Goal: Obtain resource: Obtain resource

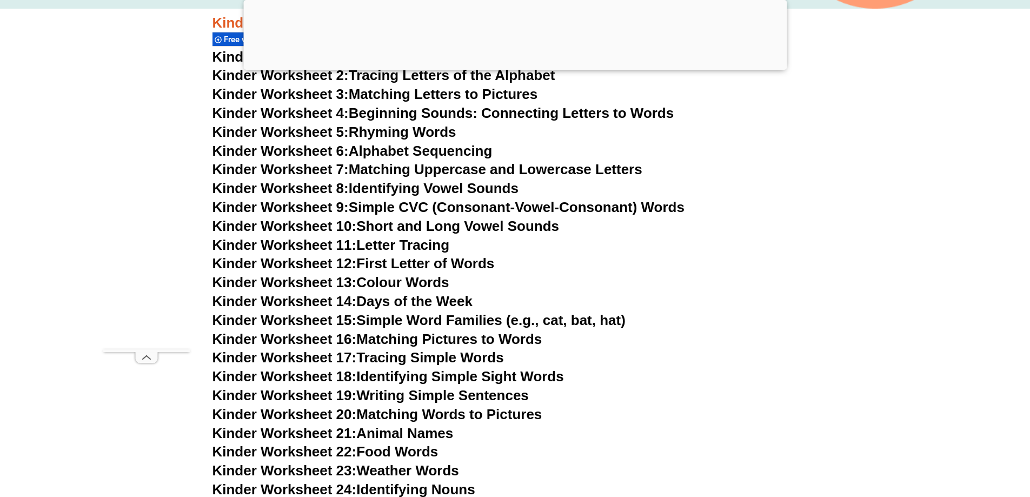
scroll to position [433, 0]
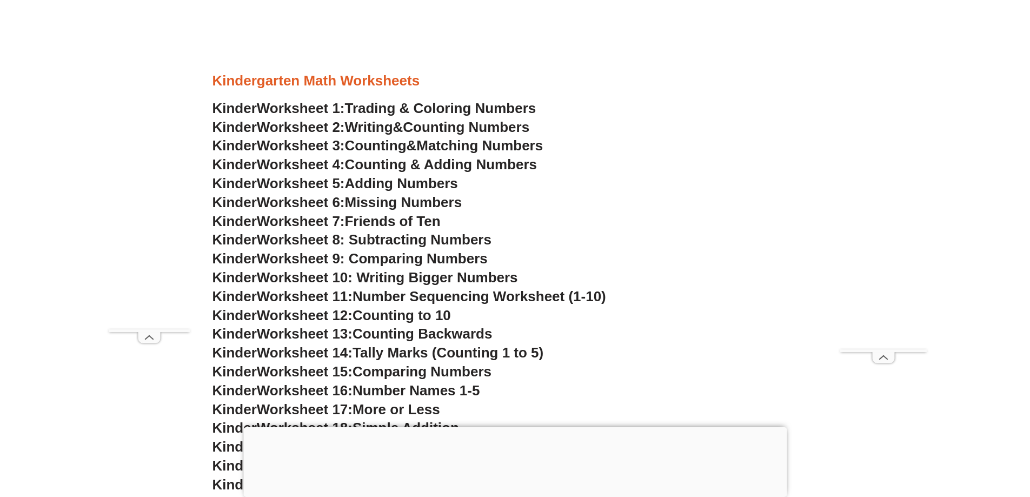
scroll to position [538, 0]
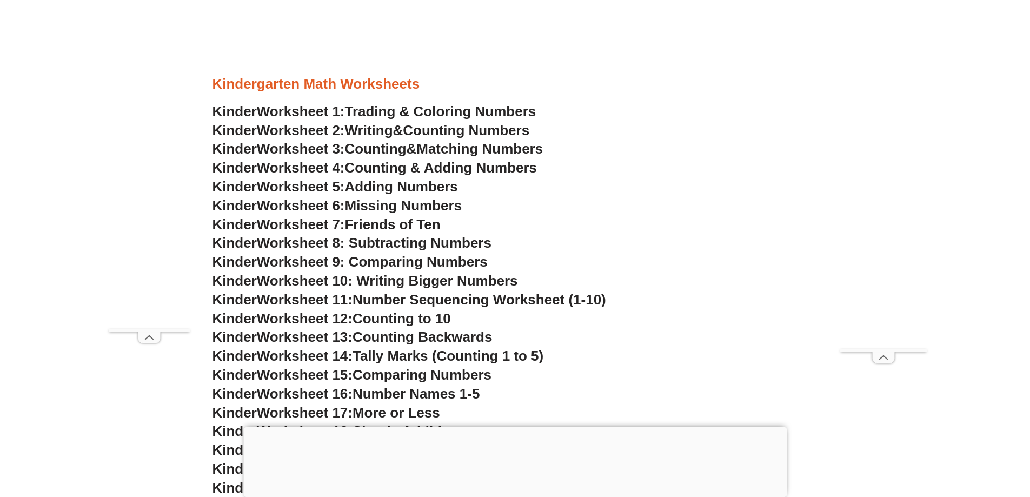
click at [439, 133] on span "Counting Numbers" at bounding box center [466, 130] width 127 height 16
click at [435, 188] on span "Adding Numbers" at bounding box center [401, 186] width 113 height 16
click at [455, 168] on span "Counting & Adding Numbers" at bounding box center [441, 168] width 193 height 16
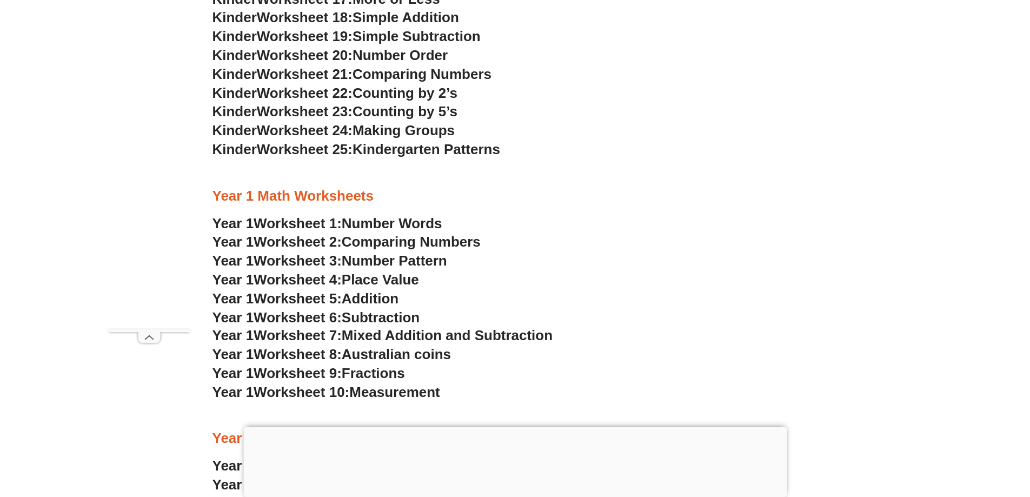
scroll to position [970, 0]
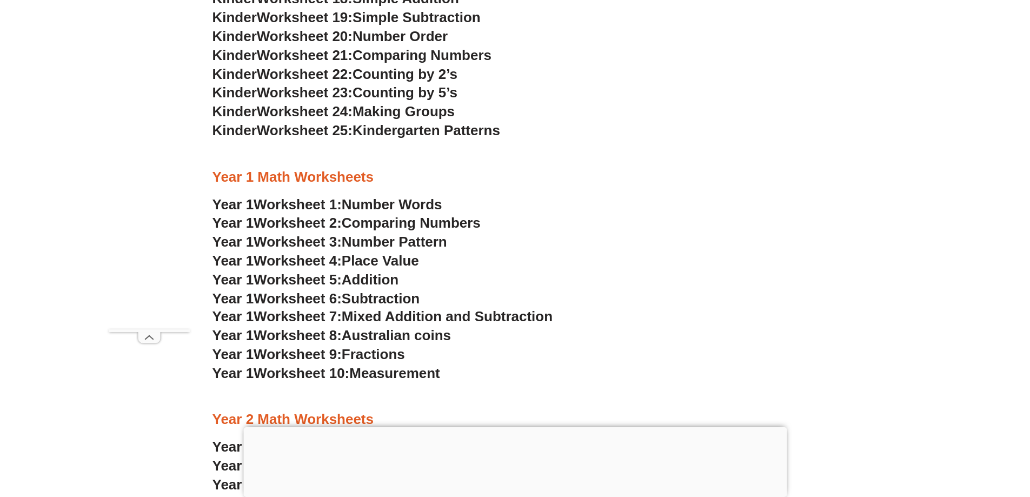
click at [416, 242] on span "Number Pattern" at bounding box center [394, 242] width 105 height 16
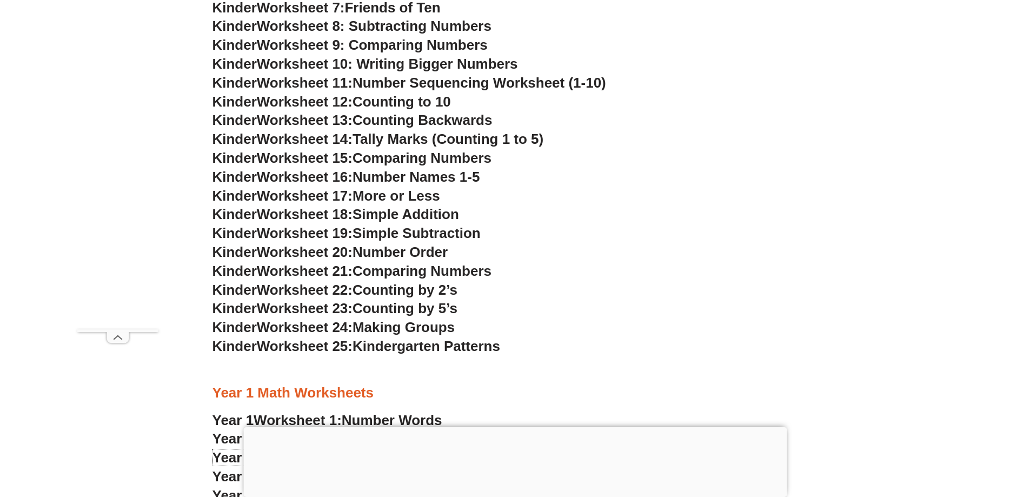
scroll to position [700, 0]
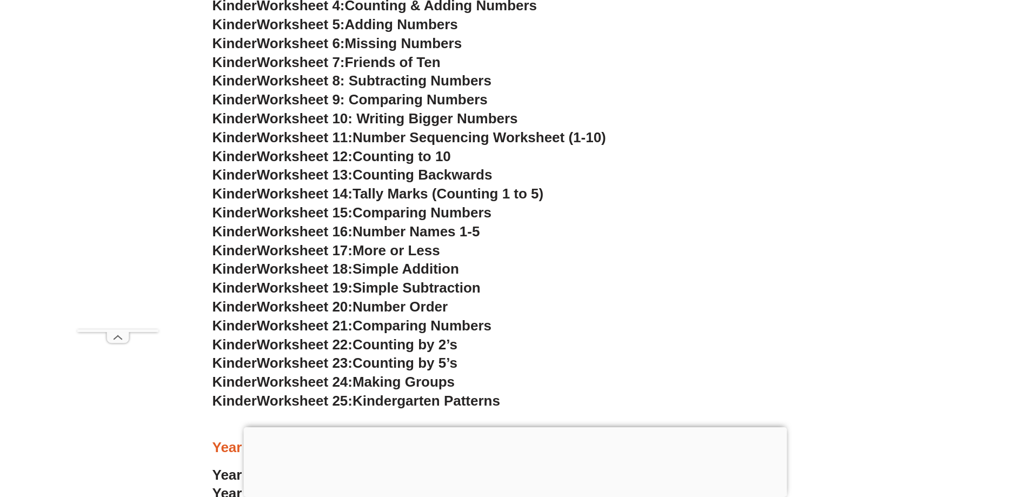
click at [421, 84] on span "Worksheet 8: Subtracting Numbers" at bounding box center [374, 80] width 235 height 16
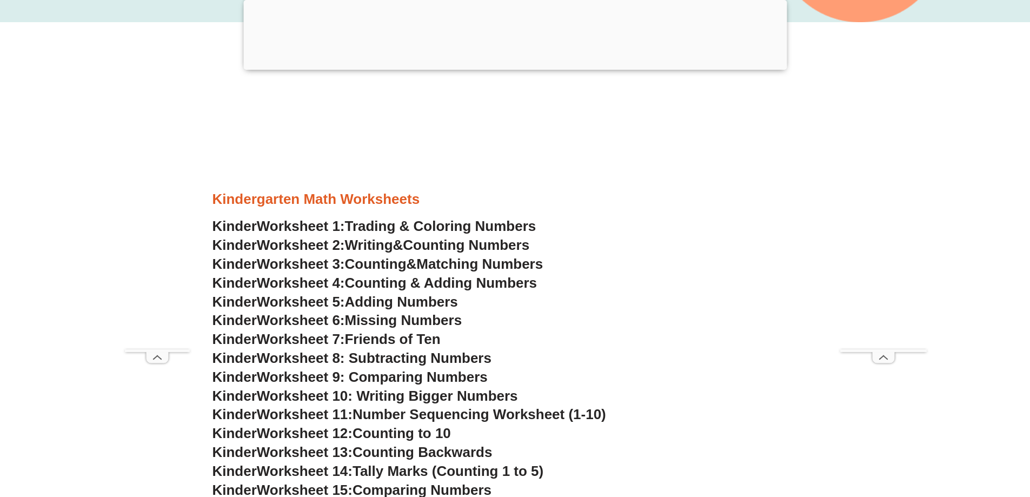
scroll to position [429, 0]
click at [432, 246] on span "Counting Numbers" at bounding box center [466, 245] width 127 height 16
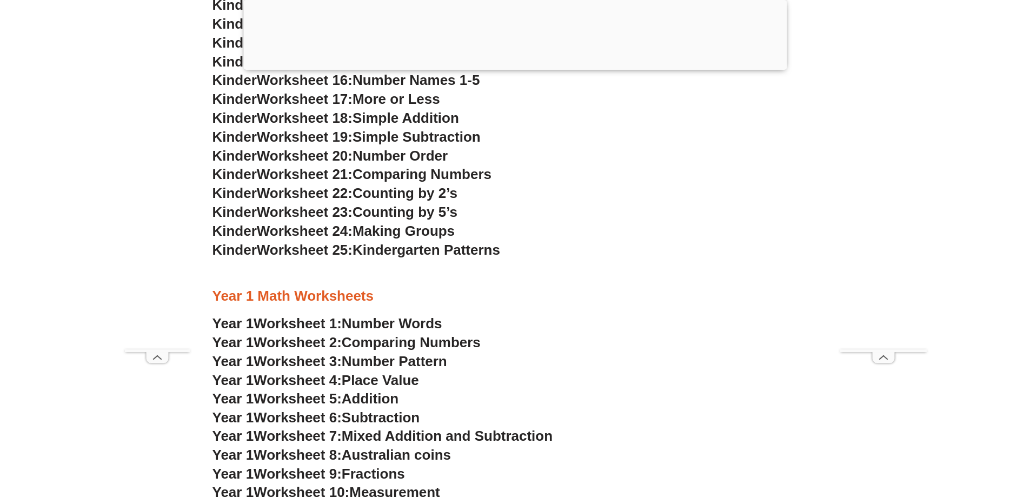
scroll to position [429, 0]
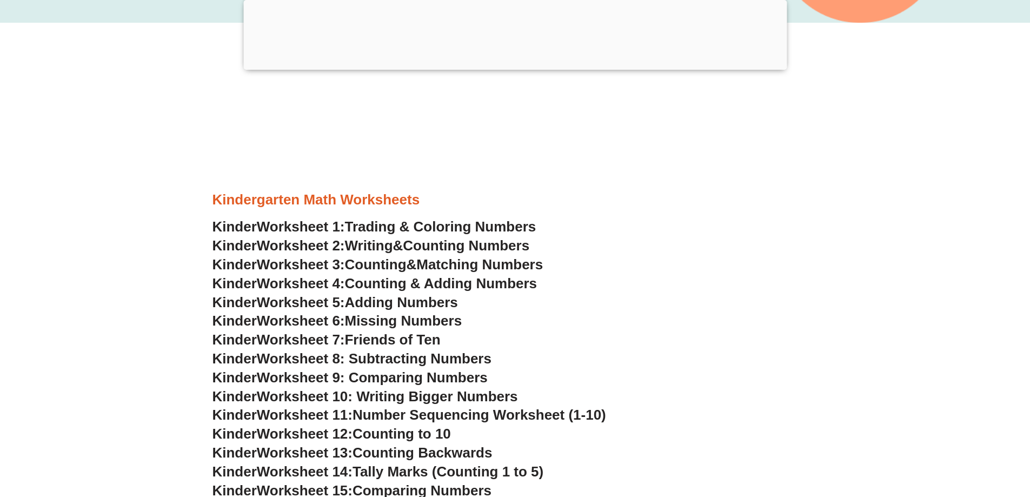
scroll to position [429, 0]
click at [424, 323] on span "Missing Numbers" at bounding box center [403, 321] width 117 height 16
click at [418, 343] on span "Friends of Ten" at bounding box center [393, 340] width 96 height 16
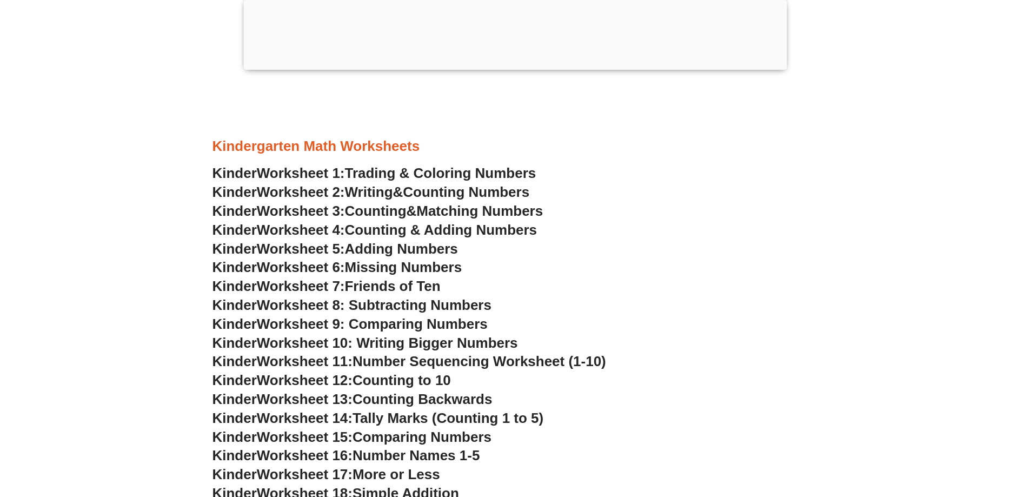
click at [470, 347] on span "Worksheet 10: Writing Bigger Numbers" at bounding box center [387, 343] width 261 height 16
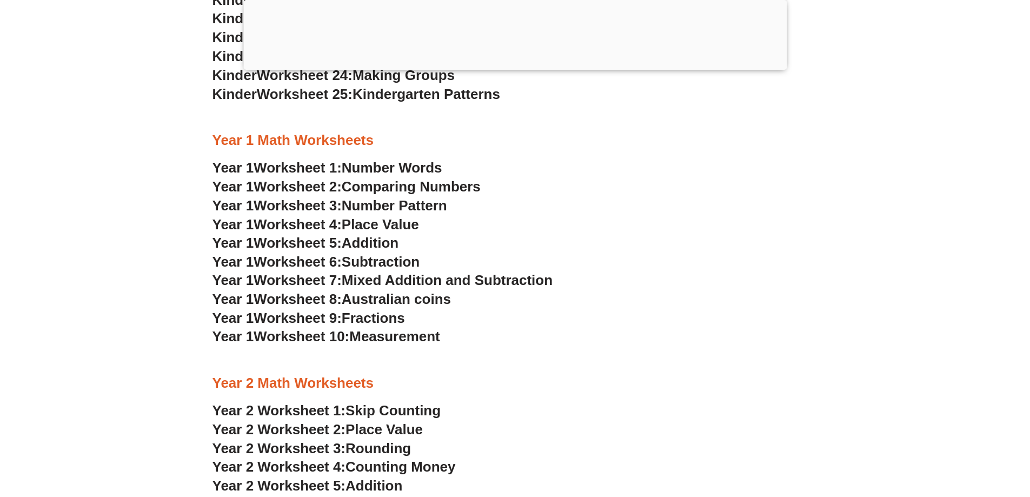
scroll to position [1024, 0]
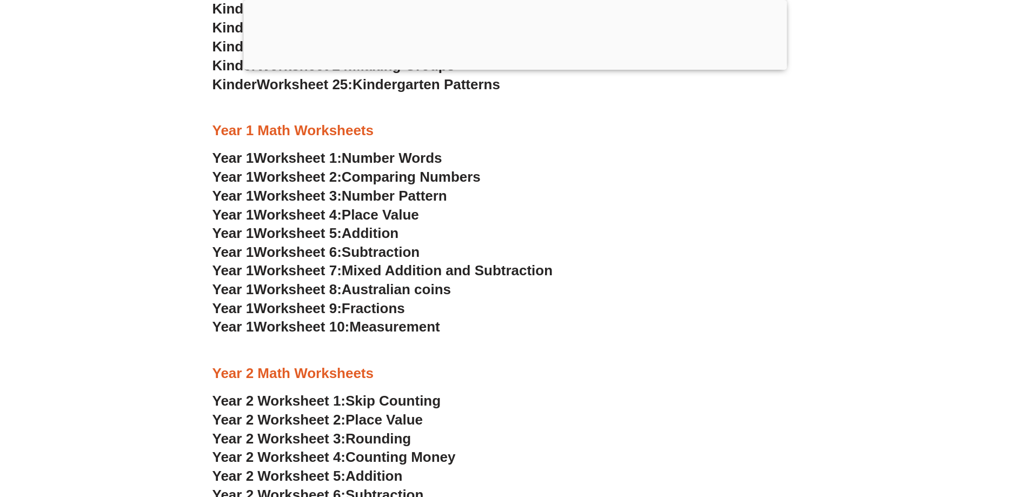
click at [421, 290] on span "Australian coins" at bounding box center [396, 289] width 109 height 16
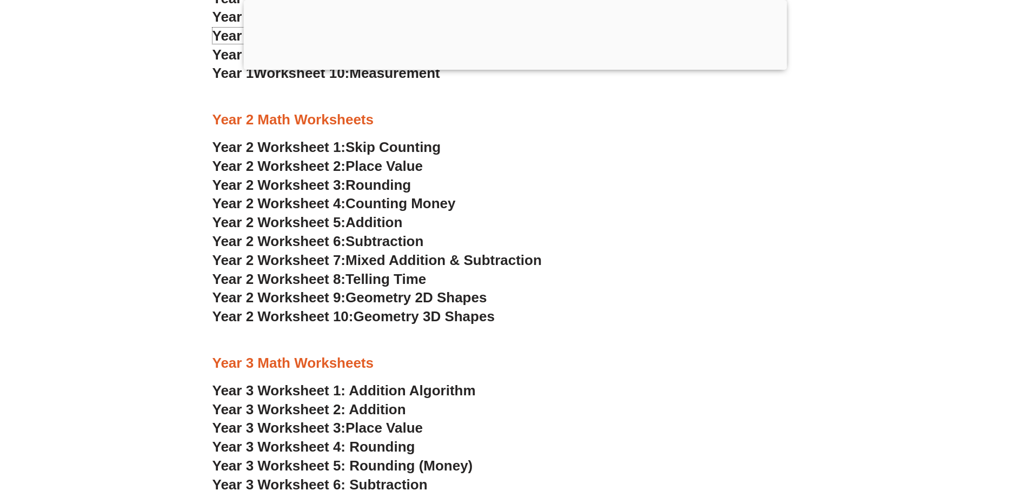
scroll to position [1348, 0]
